Goal: Transaction & Acquisition: Book appointment/travel/reservation

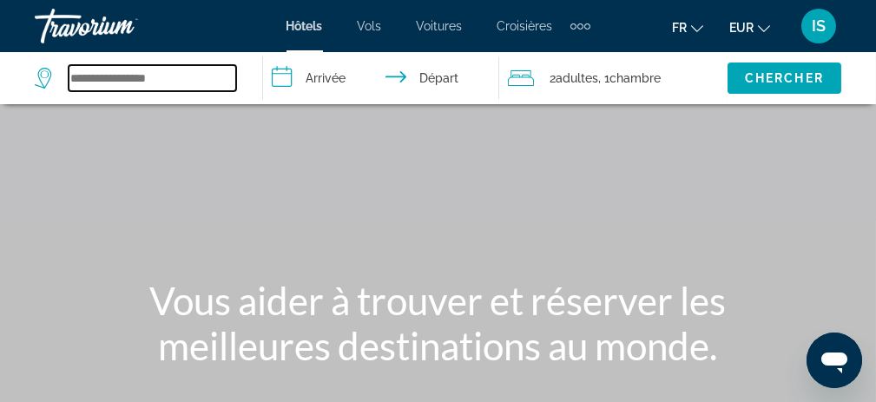
click at [132, 80] on input "Search widget" at bounding box center [153, 78] width 168 height 26
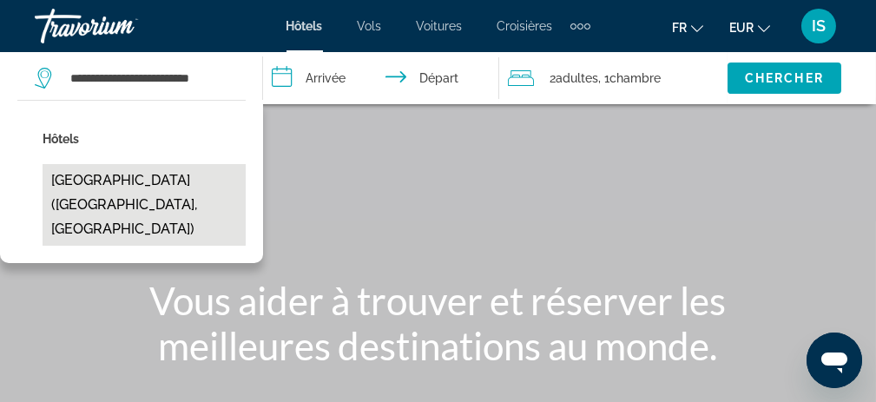
click at [112, 195] on button "[GEOGRAPHIC_DATA] ([GEOGRAPHIC_DATA], [GEOGRAPHIC_DATA])" at bounding box center [144, 205] width 203 height 82
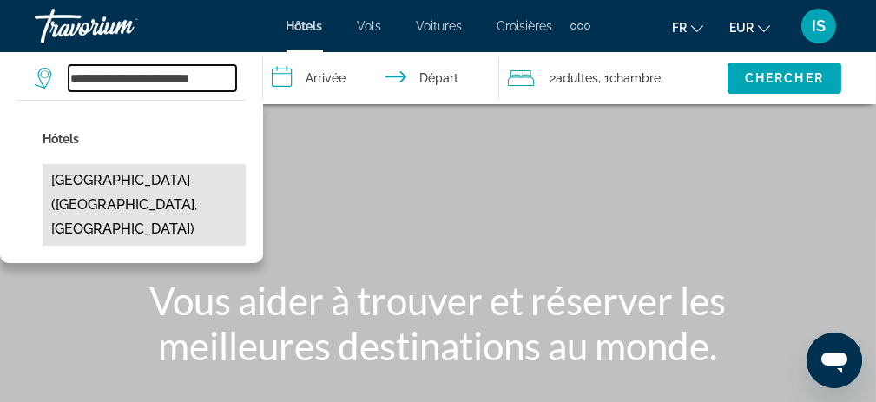
type input "**********"
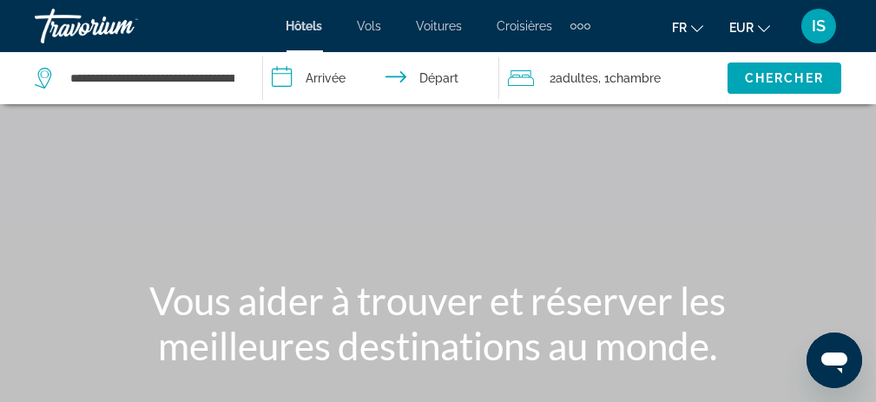
click at [344, 78] on input "**********" at bounding box center [385, 80] width 244 height 57
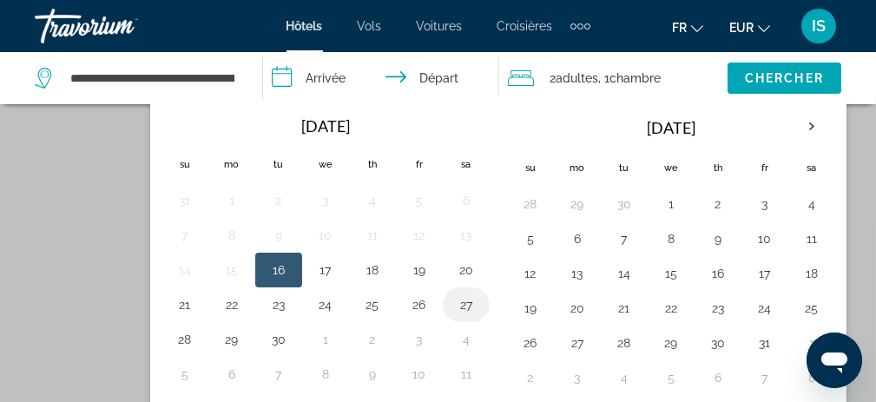
click at [460, 296] on button "27" at bounding box center [467, 305] width 28 height 24
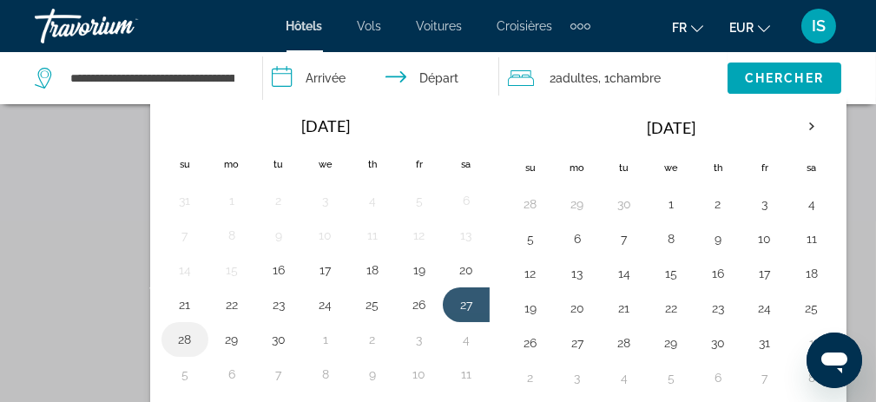
click at [193, 332] on button "28" at bounding box center [185, 339] width 28 height 24
type input "**********"
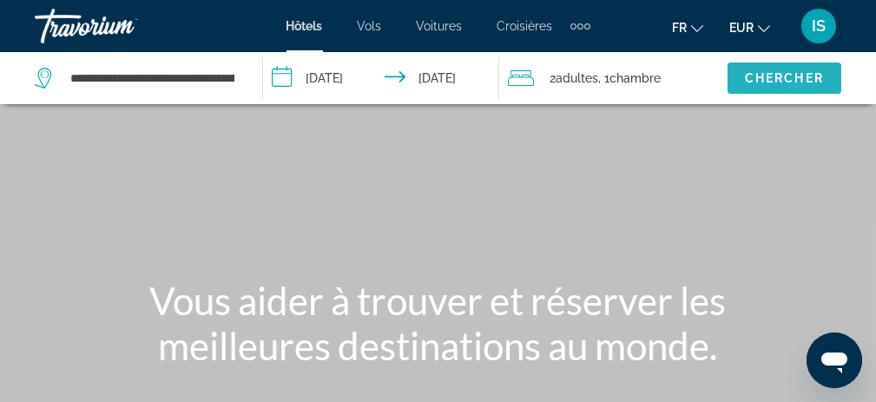
click at [783, 72] on span "Chercher" at bounding box center [784, 78] width 79 height 14
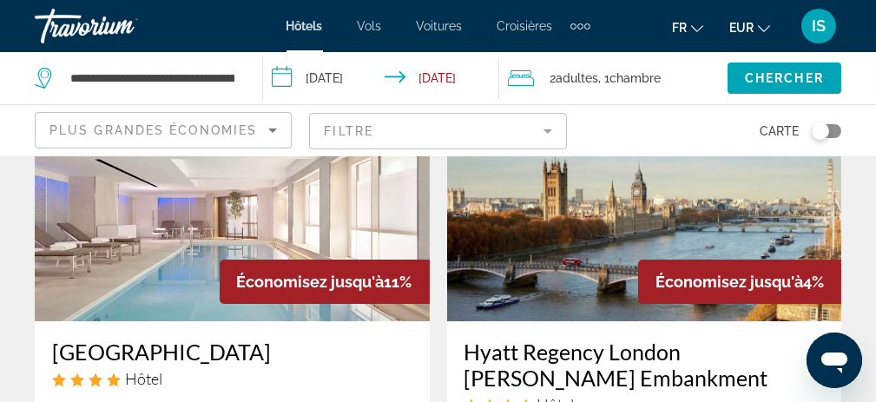
scroll to position [261, 0]
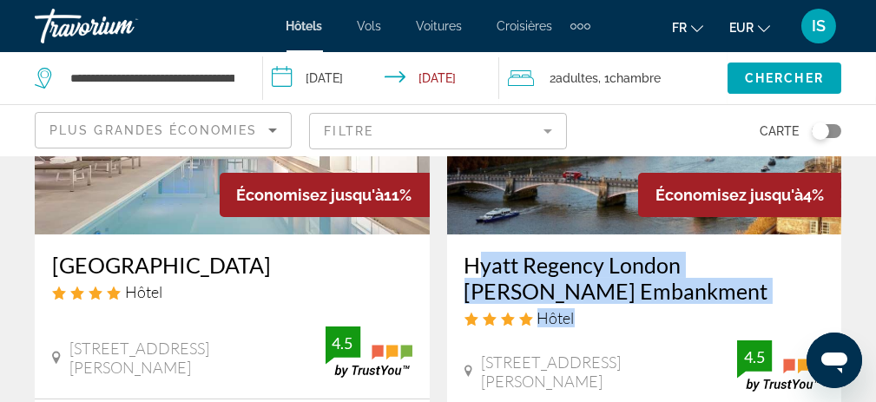
drag, startPoint x: 577, startPoint y: 321, endPoint x: 455, endPoint y: 260, distance: 136.0
click at [455, 260] on div "Hyatt Regency London [PERSON_NAME] Embankment Hôtel 10 11 [PERSON_NAME] Embankm…" at bounding box center [644, 324] width 395 height 178
copy div "Hyatt Regency [GEOGRAPHIC_DATA][PERSON_NAME]"
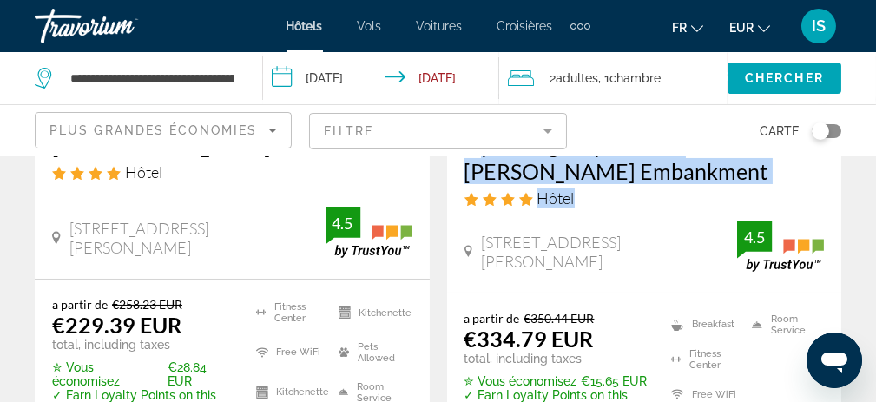
scroll to position [347, 0]
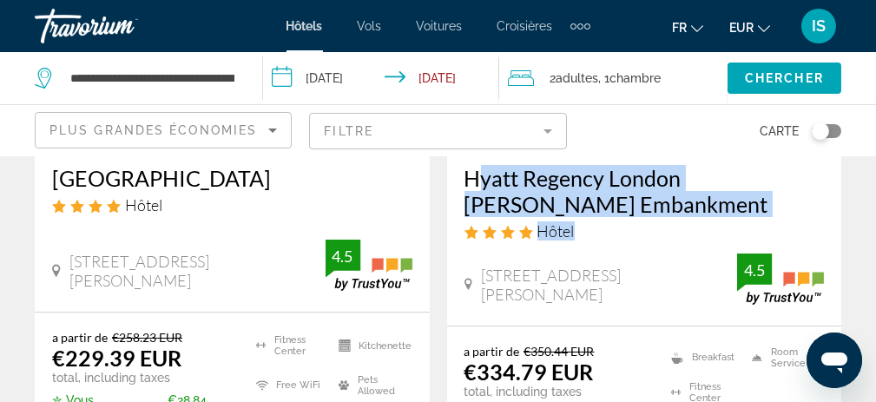
click at [673, 219] on div "Hyatt Regency London [PERSON_NAME] Embankment Hôtel" at bounding box center [645, 209] width 360 height 89
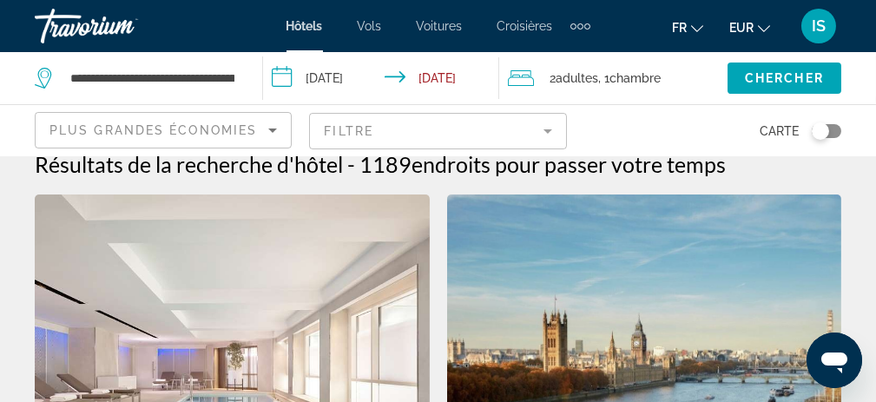
scroll to position [0, 0]
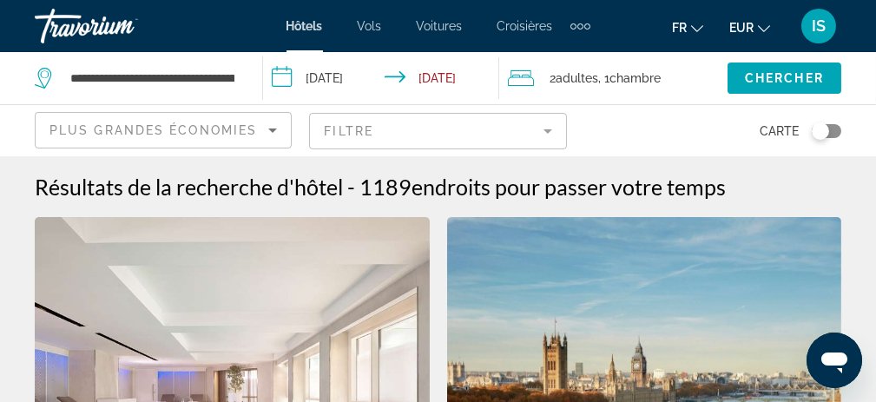
click at [268, 126] on icon "Sort by" at bounding box center [272, 130] width 21 height 21
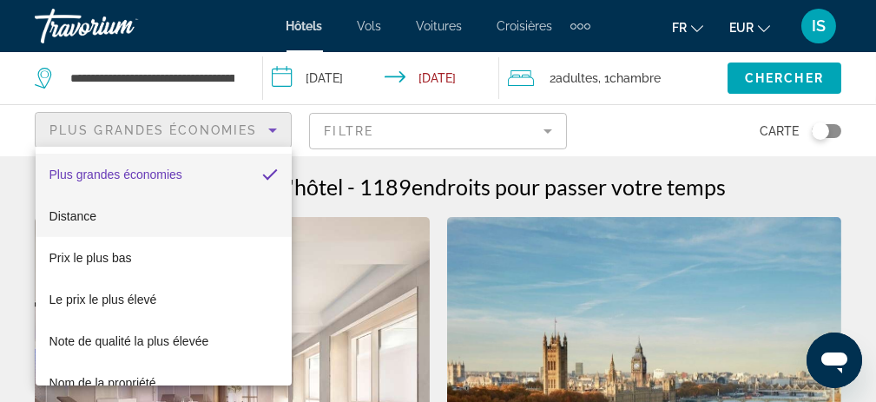
click at [153, 211] on mat-option "Distance" at bounding box center [164, 216] width 256 height 42
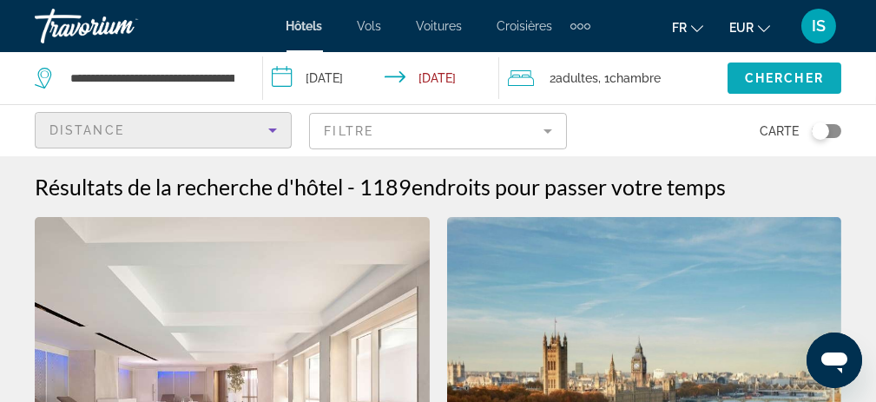
click at [781, 75] on span "Chercher" at bounding box center [784, 78] width 79 height 14
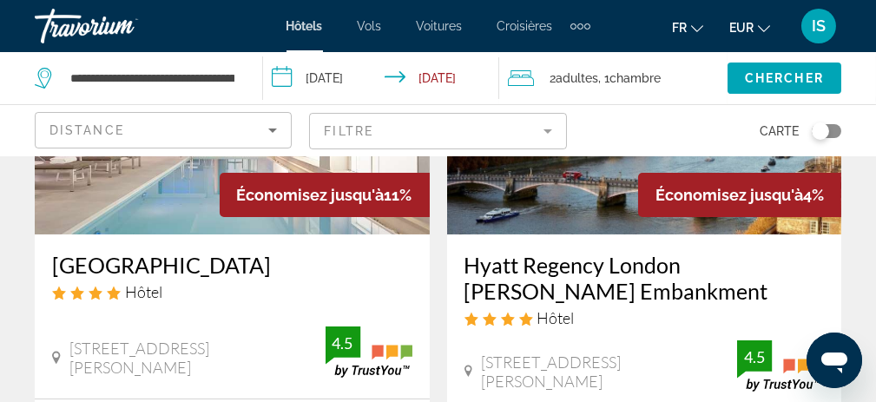
scroll to position [87, 0]
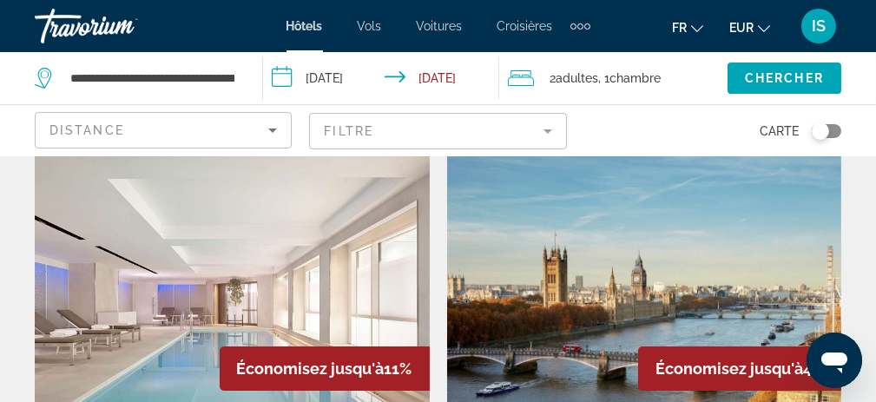
click at [254, 217] on img "Main content" at bounding box center [232, 269] width 395 height 278
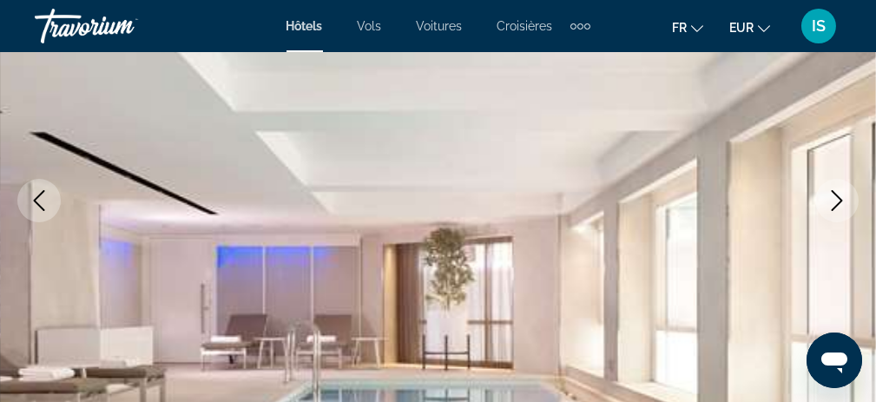
scroll to position [261, 0]
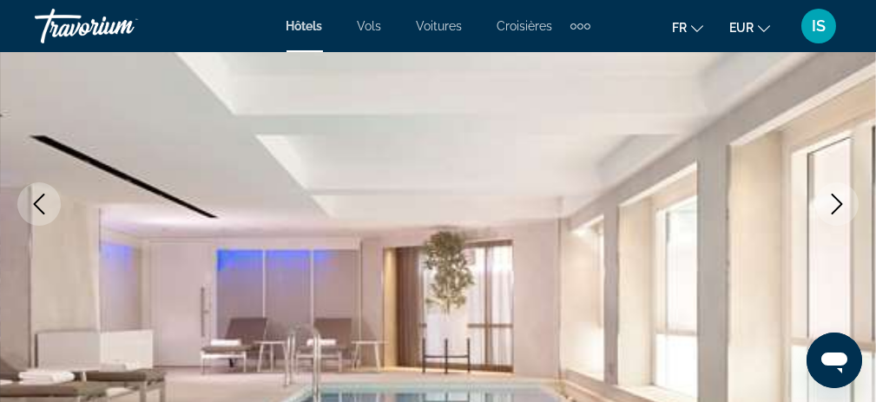
click at [838, 202] on icon "Next image" at bounding box center [837, 204] width 21 height 21
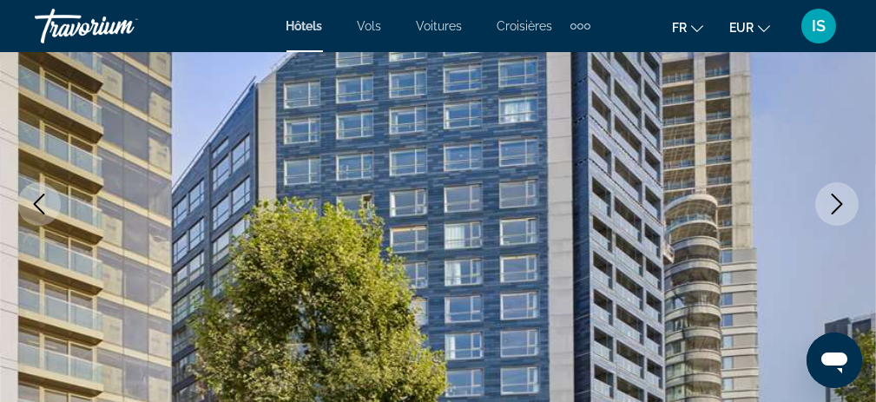
click at [830, 204] on icon "Next image" at bounding box center [837, 204] width 21 height 21
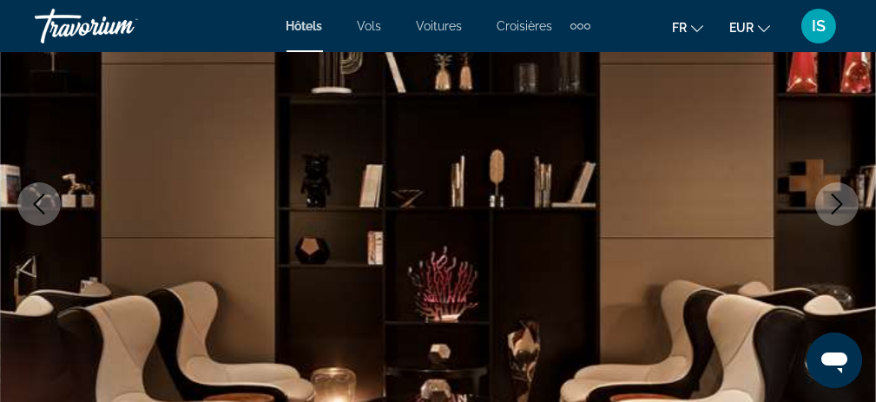
click at [36, 198] on icon "Previous image" at bounding box center [39, 204] width 21 height 21
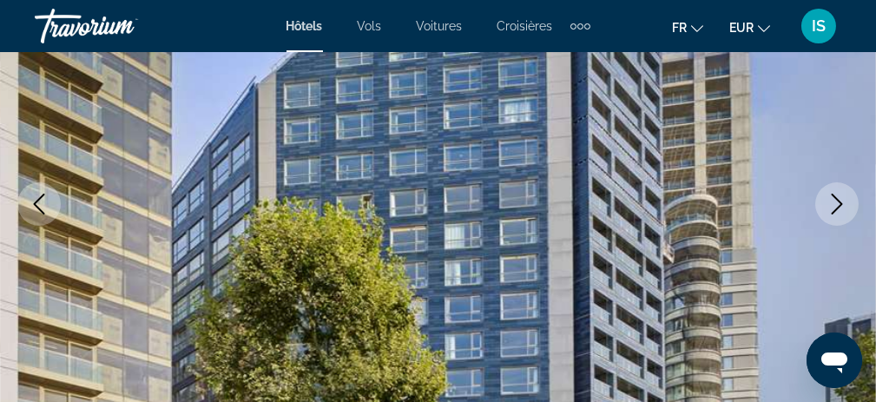
click at [841, 209] on icon "Next image" at bounding box center [837, 204] width 21 height 21
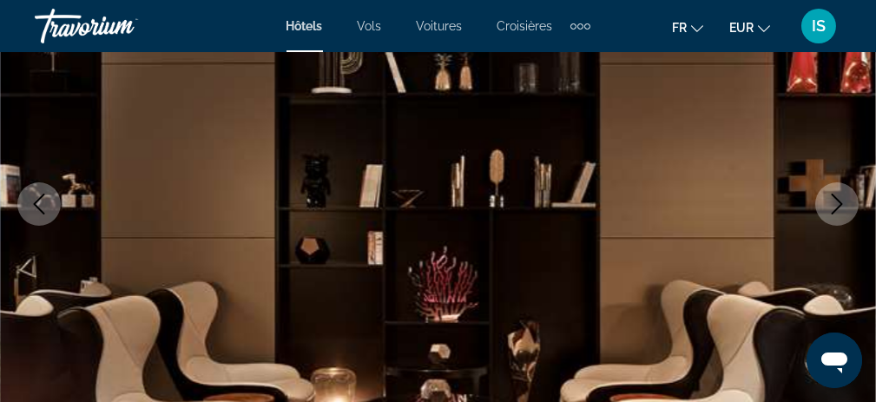
click at [836, 205] on icon "Next image" at bounding box center [837, 204] width 21 height 21
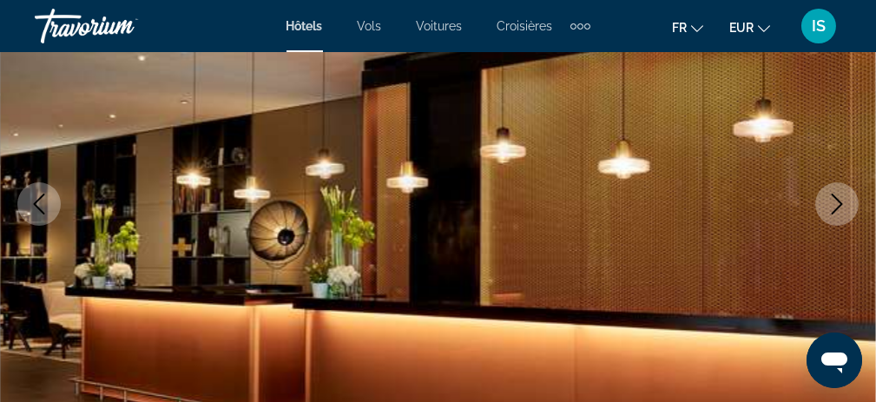
click at [836, 205] on icon "Next image" at bounding box center [837, 204] width 21 height 21
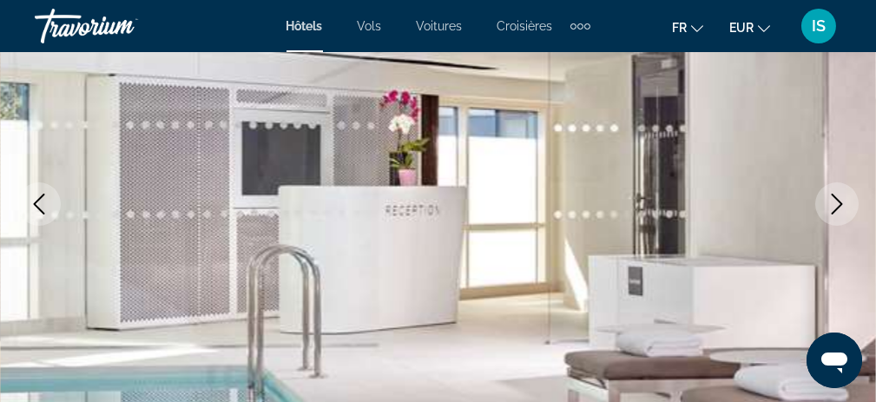
click at [836, 205] on icon "Next image" at bounding box center [837, 204] width 21 height 21
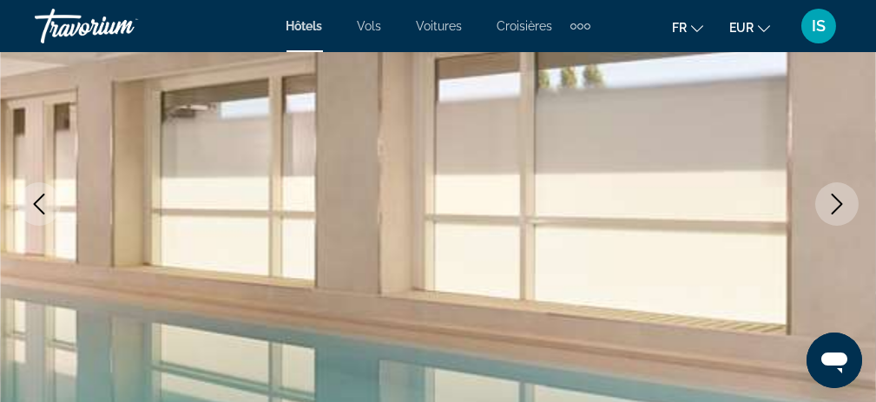
click at [836, 205] on icon "Next image" at bounding box center [837, 204] width 21 height 21
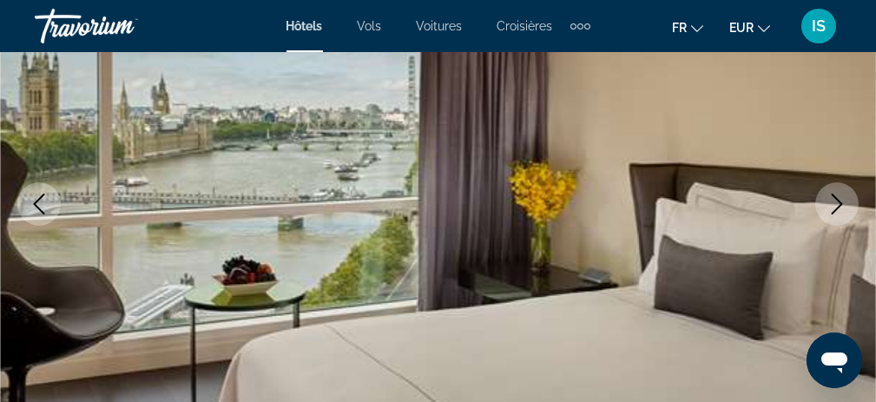
click at [836, 205] on icon "Next image" at bounding box center [837, 204] width 21 height 21
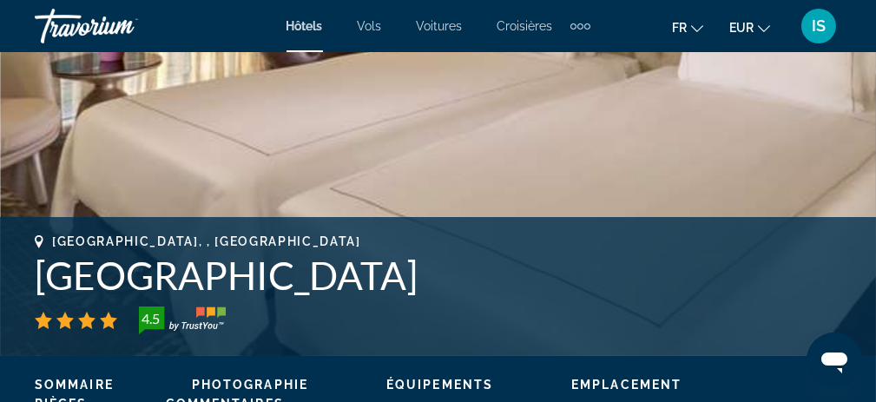
scroll to position [347, 0]
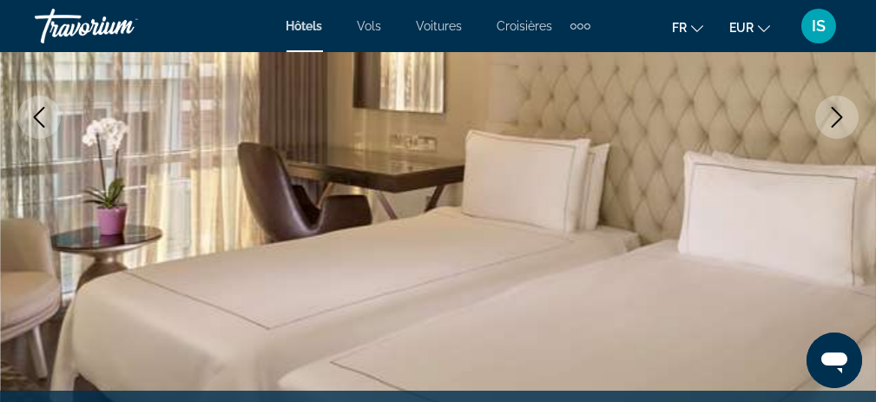
click at [835, 124] on icon "Next image" at bounding box center [837, 117] width 11 height 21
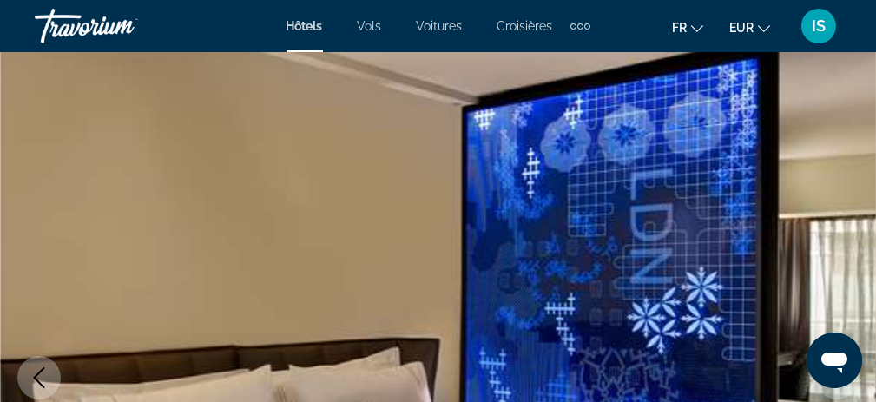
scroll to position [174, 0]
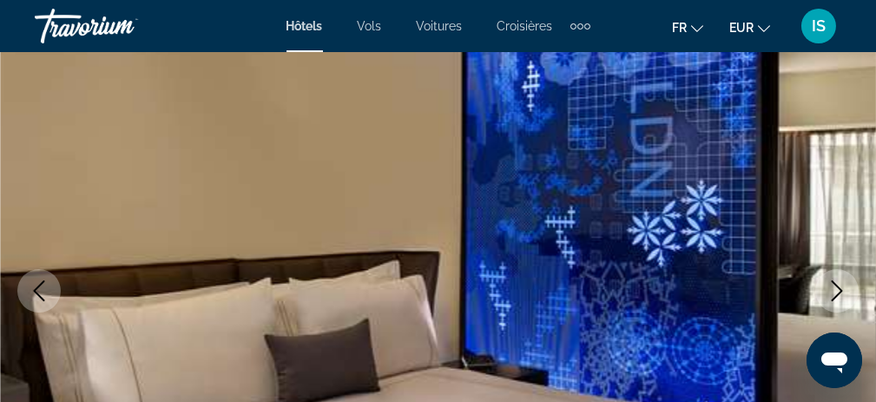
click at [836, 281] on icon "Next image" at bounding box center [837, 291] width 21 height 21
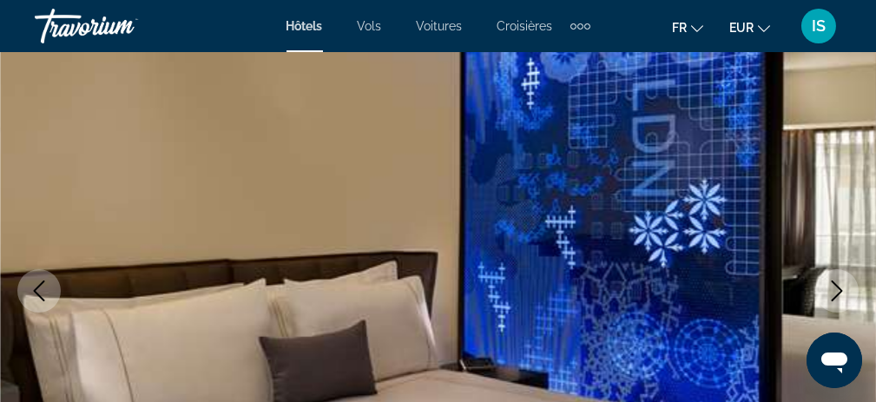
click at [835, 282] on icon "Next image" at bounding box center [837, 291] width 11 height 21
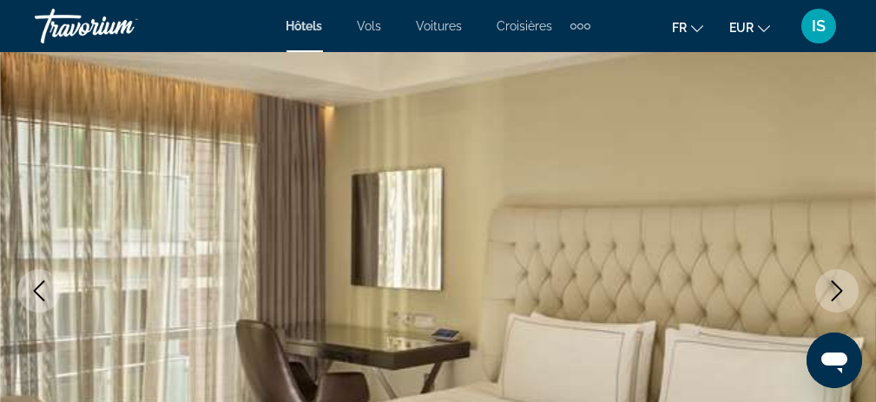
click at [835, 281] on icon "Next image" at bounding box center [837, 291] width 21 height 21
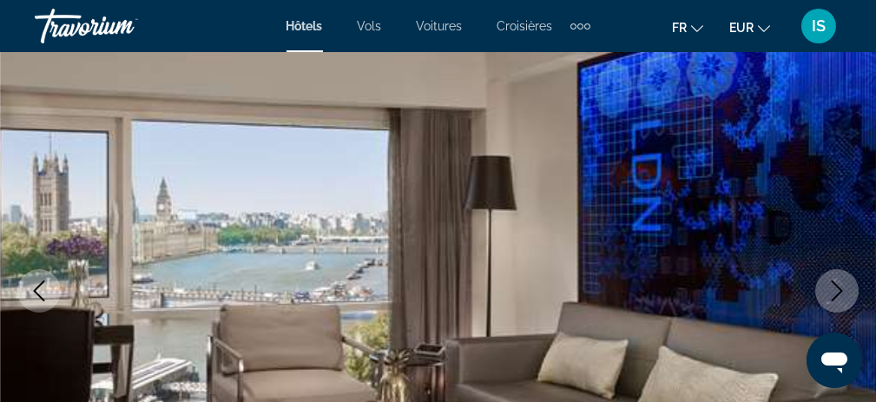
click at [835, 281] on icon "Next image" at bounding box center [837, 291] width 21 height 21
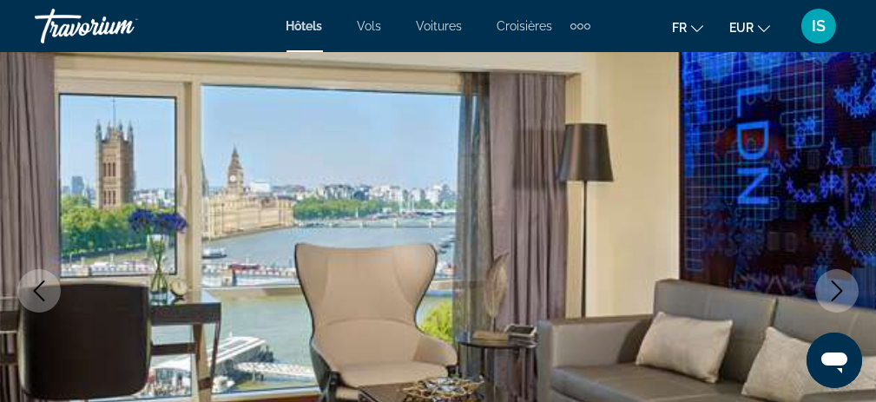
click at [835, 281] on icon "Next image" at bounding box center [837, 291] width 21 height 21
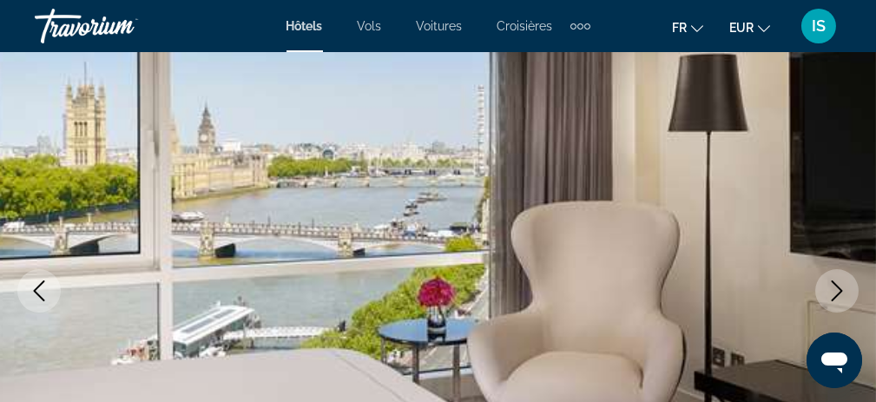
click at [835, 281] on icon "Next image" at bounding box center [837, 291] width 21 height 21
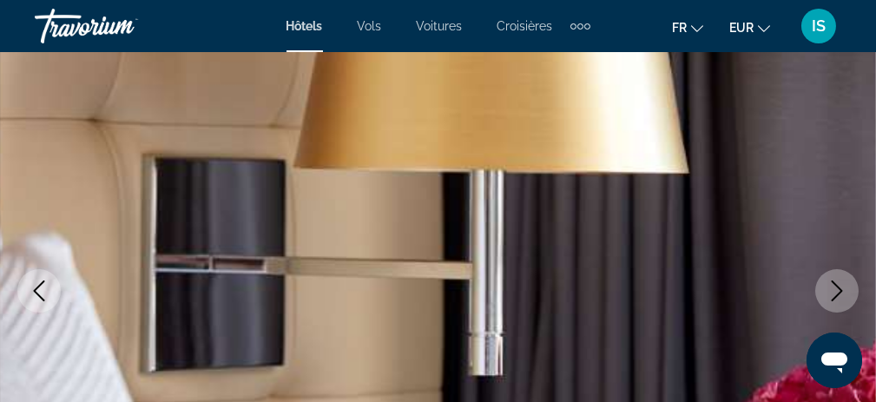
click at [840, 287] on icon "Next image" at bounding box center [837, 291] width 21 height 21
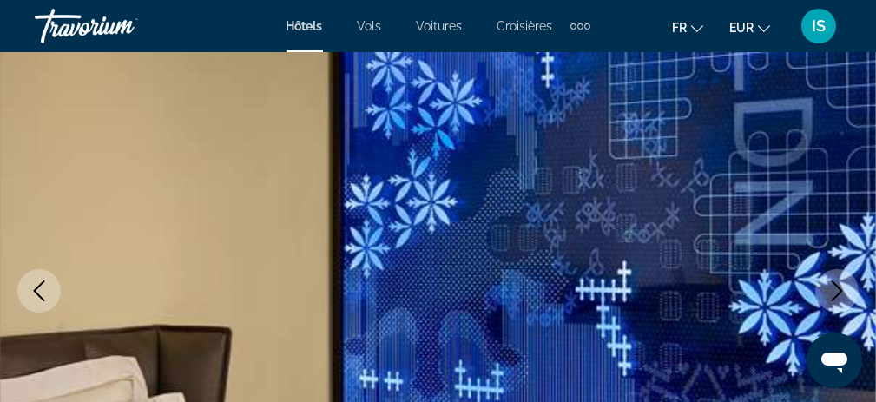
click at [839, 284] on icon "Next image" at bounding box center [837, 291] width 21 height 21
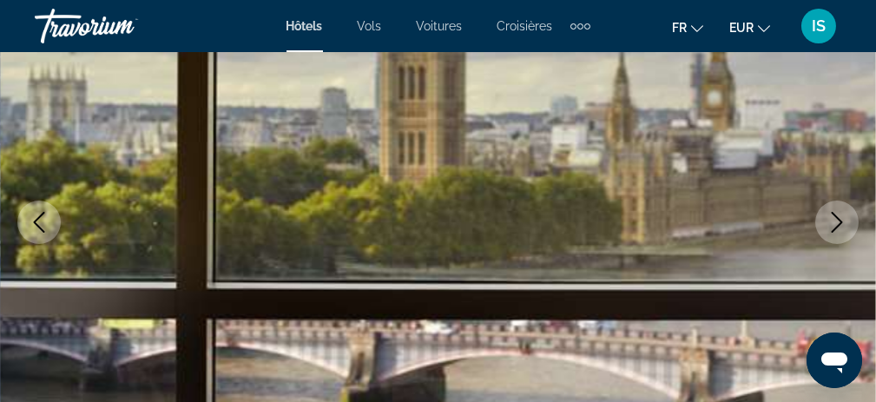
scroll to position [261, 0]
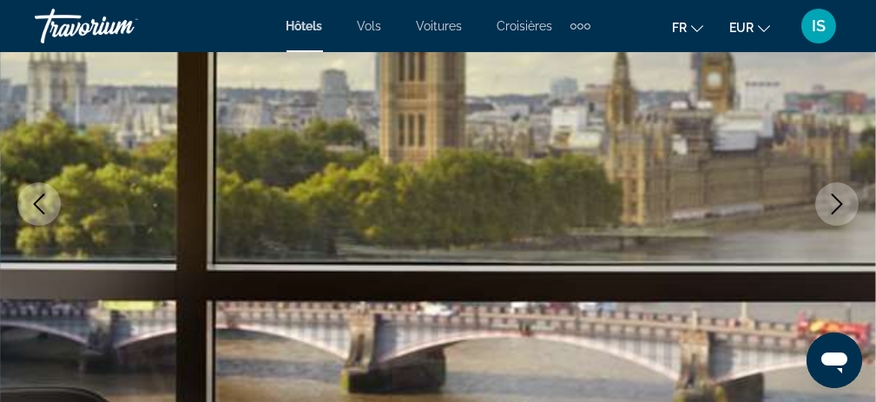
click at [836, 211] on icon "Next image" at bounding box center [837, 204] width 21 height 21
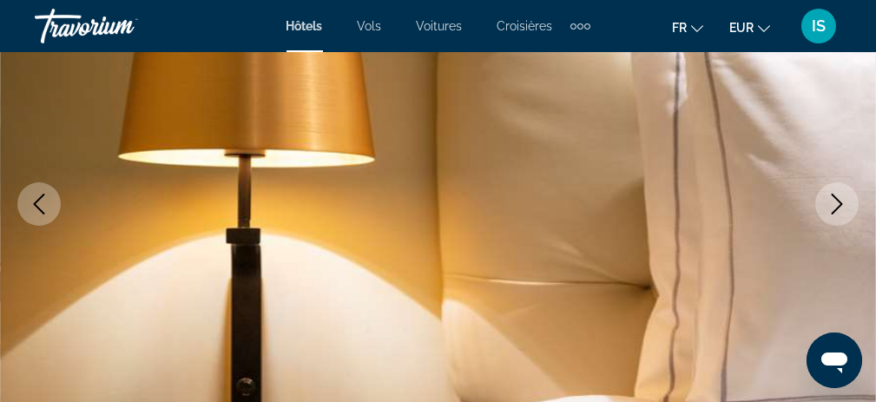
click at [843, 203] on icon "Next image" at bounding box center [837, 204] width 11 height 21
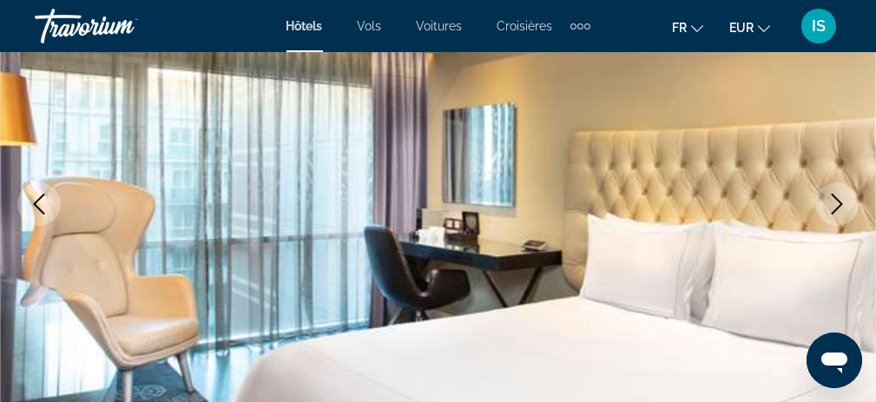
click at [838, 197] on icon "Next image" at bounding box center [837, 204] width 21 height 21
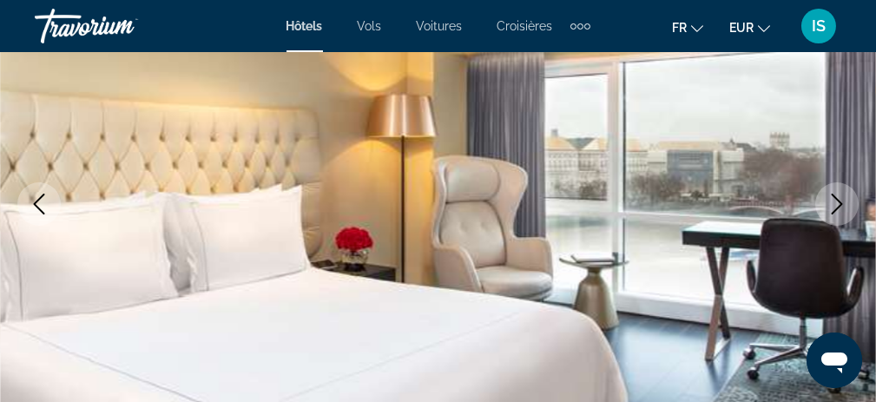
click at [837, 196] on icon "Next image" at bounding box center [837, 204] width 21 height 21
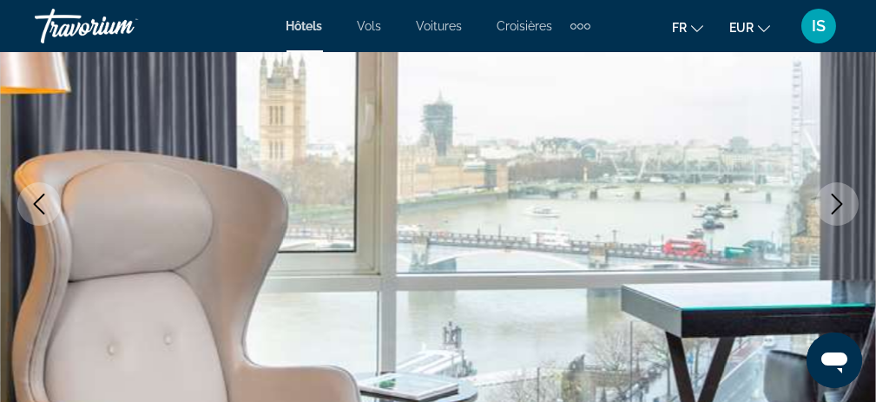
click at [837, 196] on icon "Next image" at bounding box center [837, 204] width 21 height 21
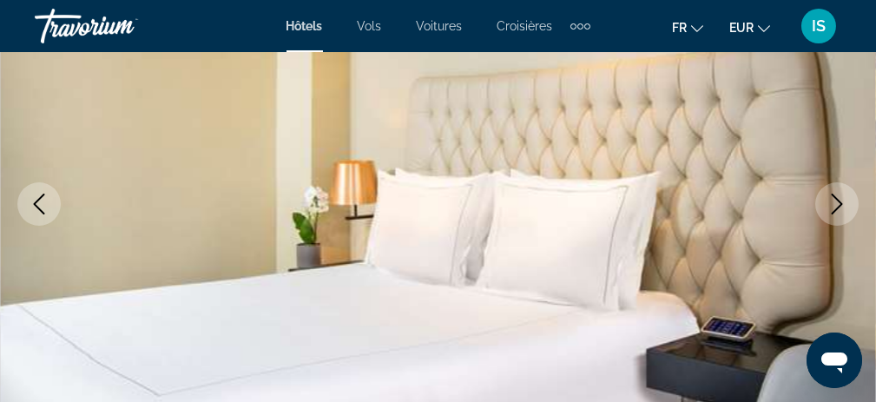
click at [839, 201] on icon "Next image" at bounding box center [837, 204] width 11 height 21
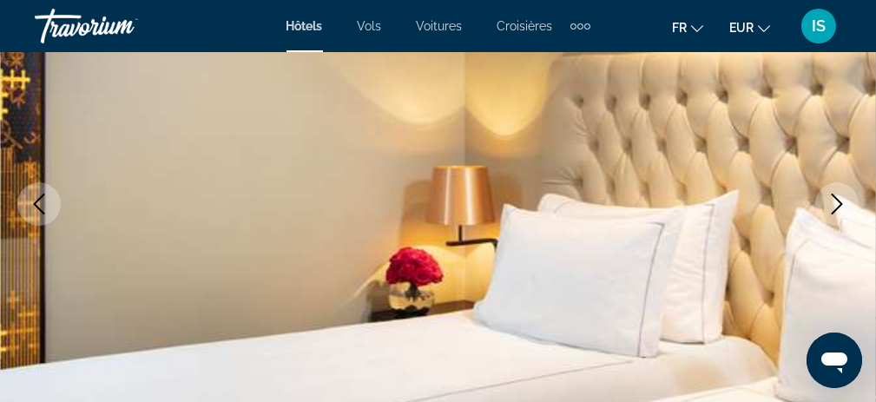
click at [839, 201] on icon "Next image" at bounding box center [837, 204] width 11 height 21
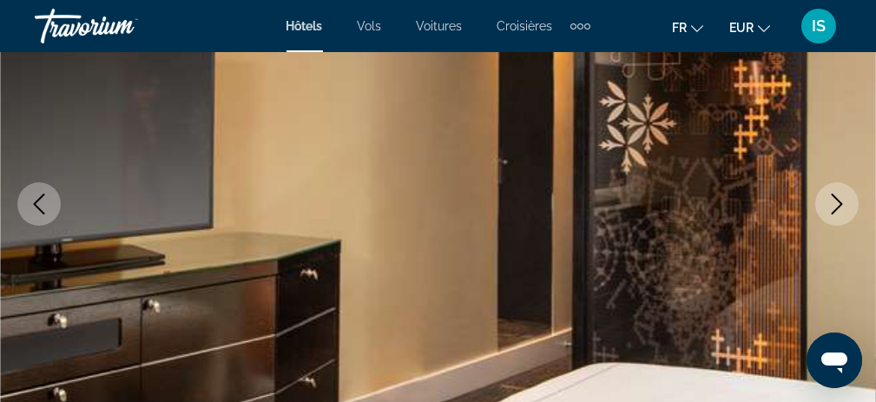
click at [839, 201] on icon "Next image" at bounding box center [837, 204] width 11 height 21
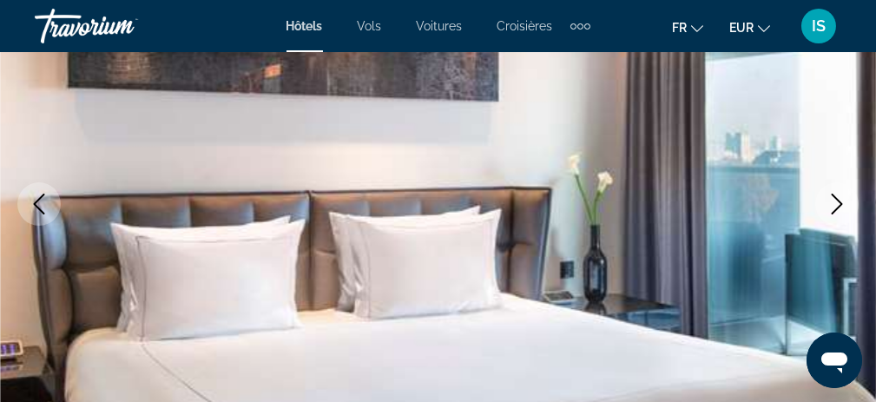
click at [839, 201] on icon "Next image" at bounding box center [837, 204] width 11 height 21
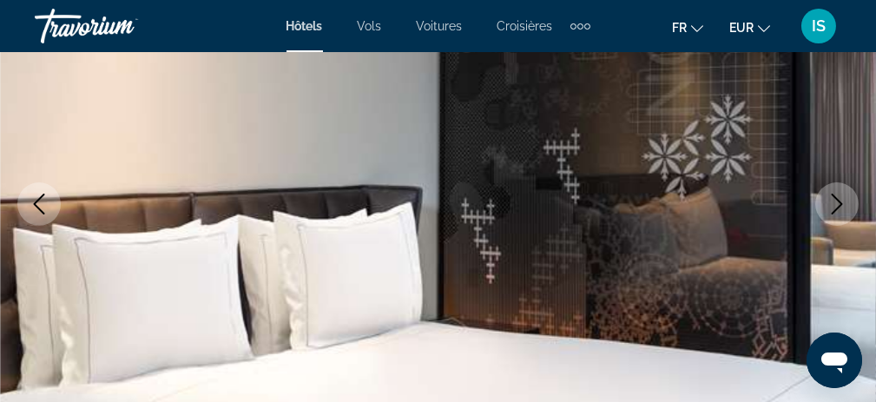
click at [839, 201] on icon "Next image" at bounding box center [837, 204] width 11 height 21
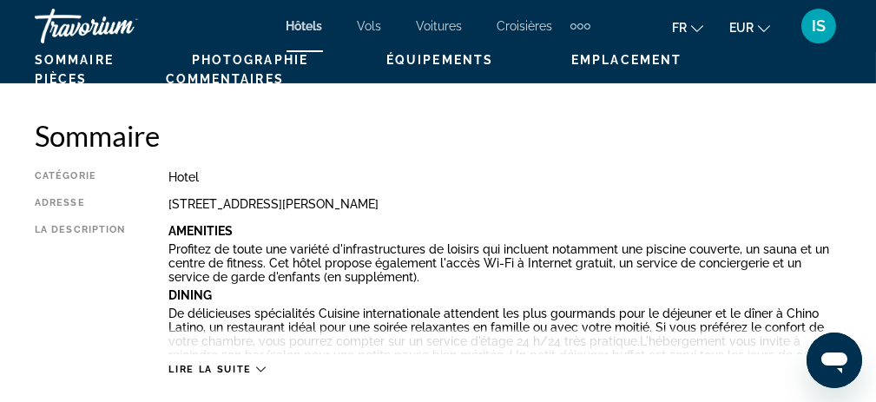
scroll to position [869, 0]
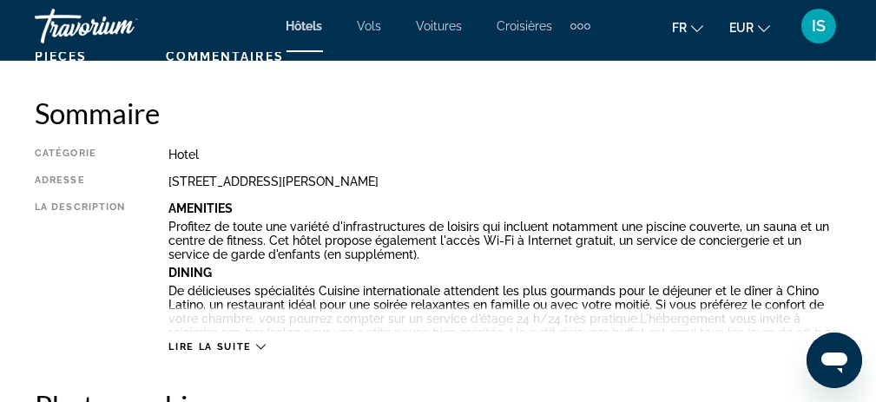
click at [243, 353] on button "Lire la suite" at bounding box center [217, 347] width 96 height 13
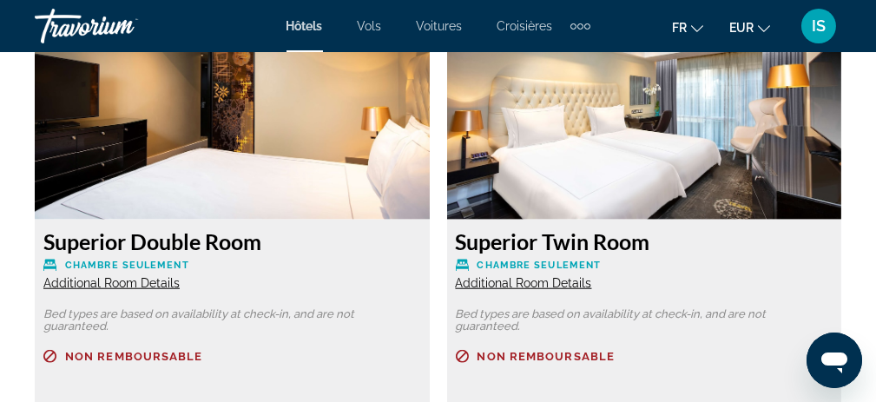
scroll to position [3735, 0]
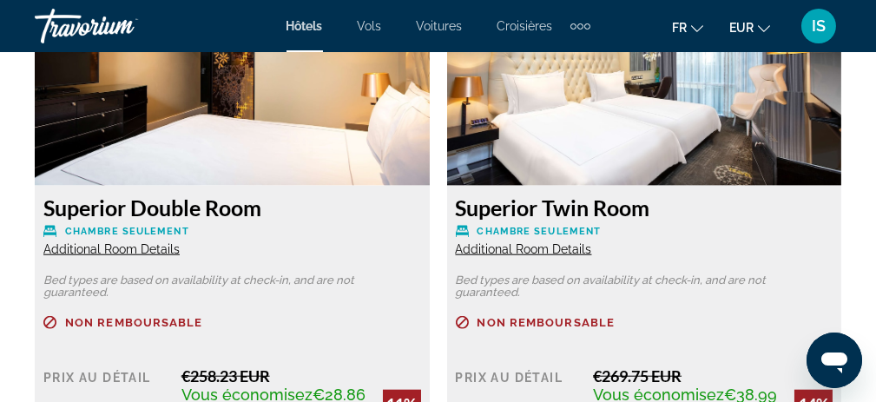
click at [154, 249] on span "Additional Room Details" at bounding box center [111, 249] width 136 height 14
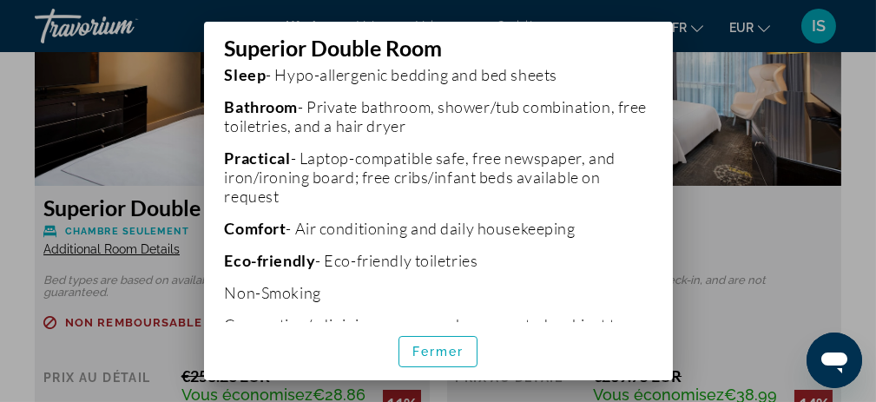
scroll to position [574, 0]
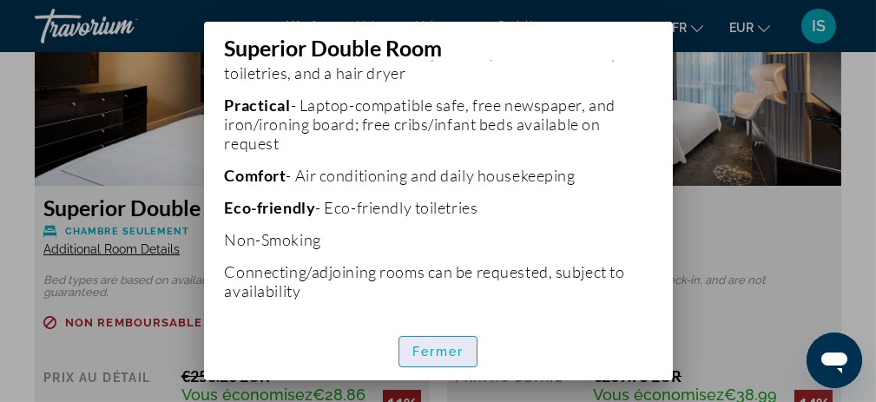
click at [467, 352] on span "button" at bounding box center [439, 352] width 78 height 42
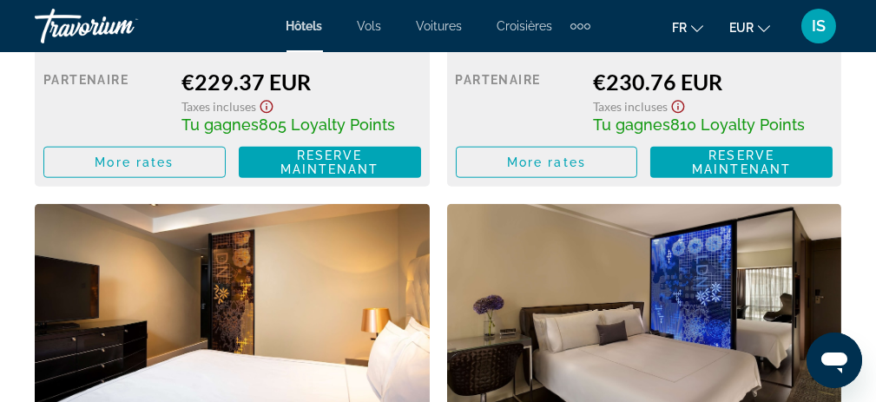
scroll to position [4083, 0]
